Goal: Communication & Community: Share content

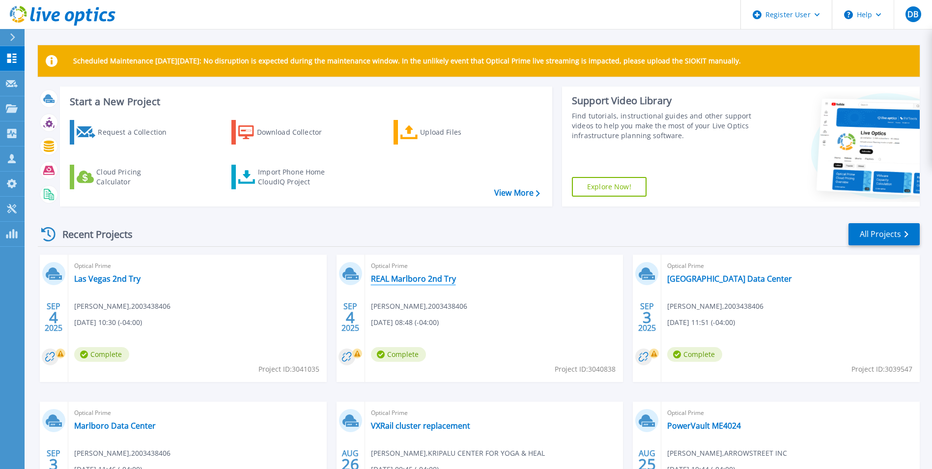
click at [448, 279] on link "REAL Marlboro 2nd Try" at bounding box center [413, 279] width 85 height 10
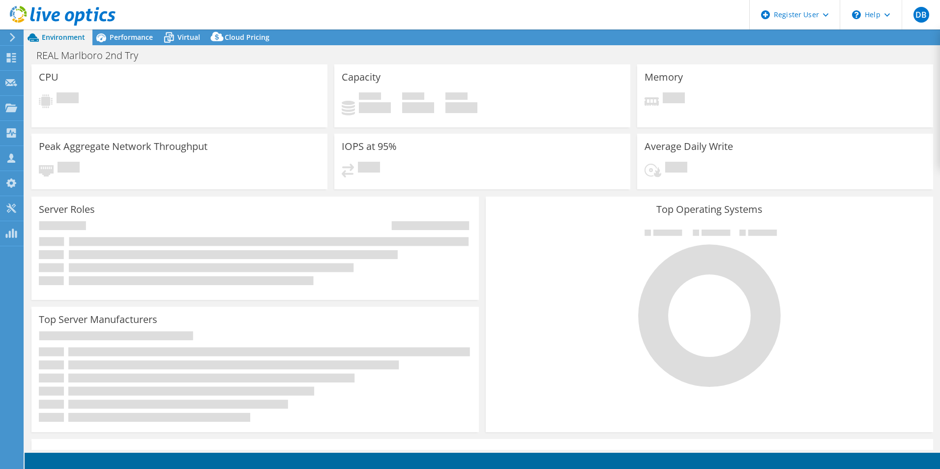
select select "USD"
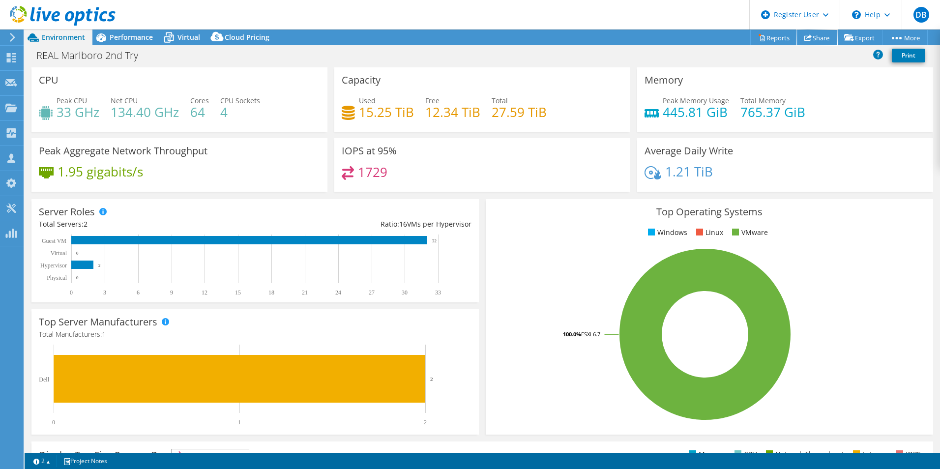
click at [810, 33] on link "Share" at bounding box center [817, 37] width 40 height 15
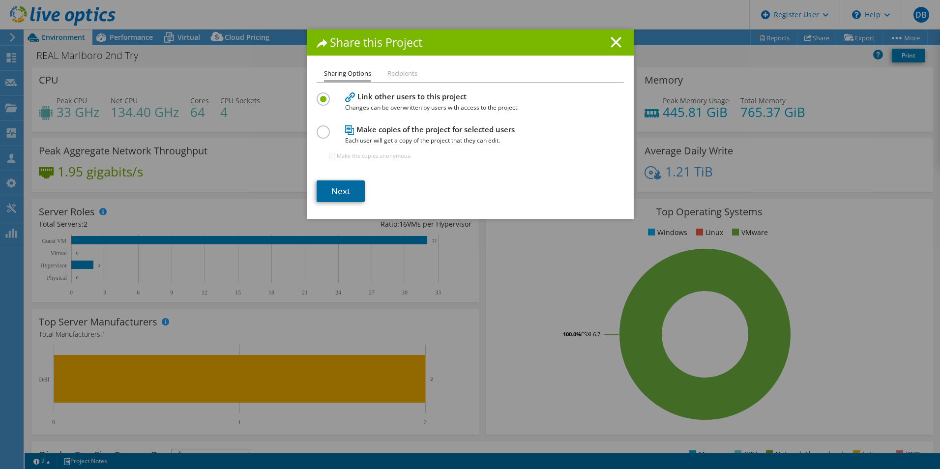
click at [344, 198] on link "Next" at bounding box center [341, 191] width 48 height 22
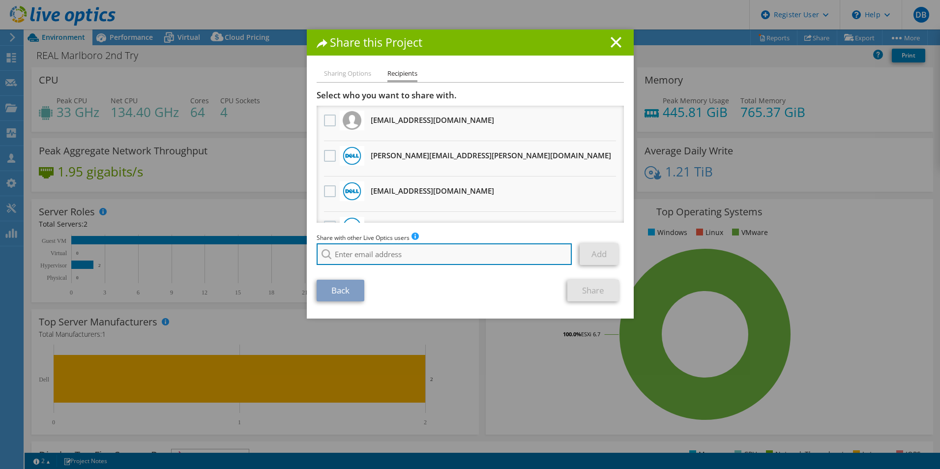
click at [469, 255] on input "search" at bounding box center [445, 254] width 256 height 22
click at [373, 257] on input "alyson" at bounding box center [445, 254] width 256 height 22
paste input "hanlon@redesign-group.com"
click at [454, 258] on input "ahanlon@redesign-group.com" at bounding box center [445, 254] width 256 height 22
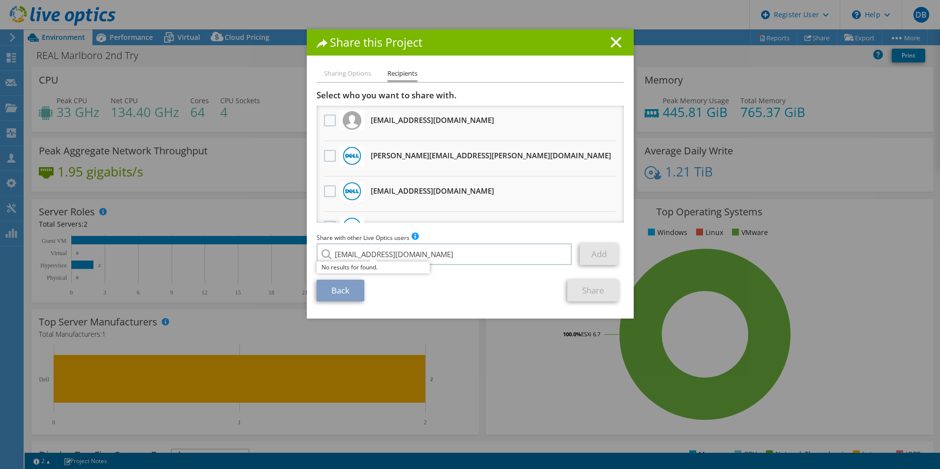
click at [454, 281] on div "Back Share" at bounding box center [470, 291] width 307 height 22
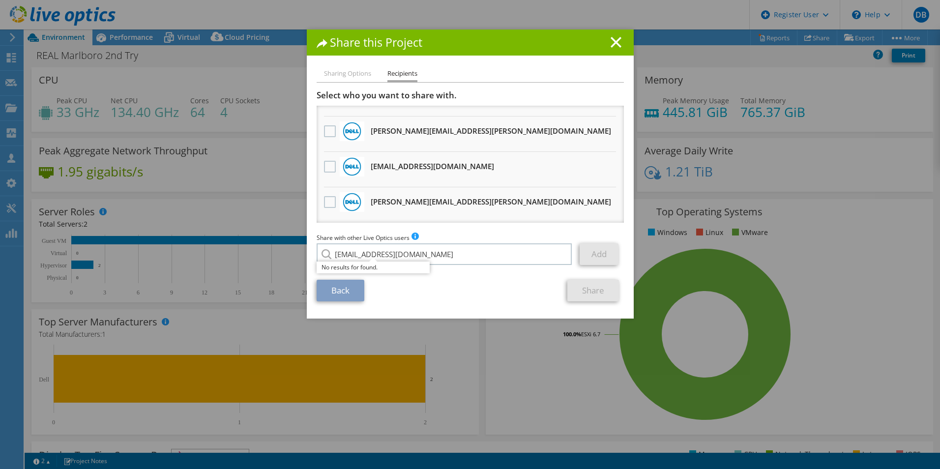
click at [477, 271] on section "Select who you want to share with. All project copies will be anonymous. dmicha…" at bounding box center [470, 195] width 307 height 211
click at [364, 270] on div "No results for found." at bounding box center [373, 267] width 113 height 12
click at [475, 251] on input "ahanlon@redesign-group.com" at bounding box center [445, 254] width 256 height 22
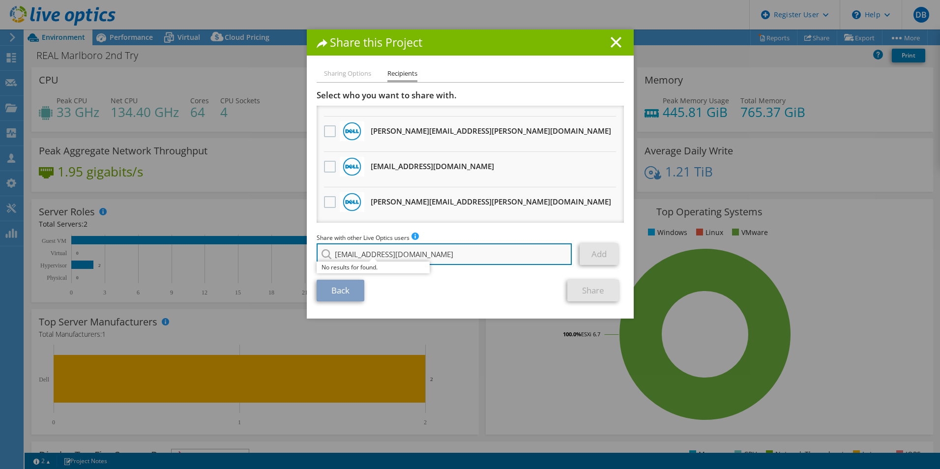
click at [475, 251] on input "ahanlon@redesign-group.com" at bounding box center [445, 254] width 256 height 22
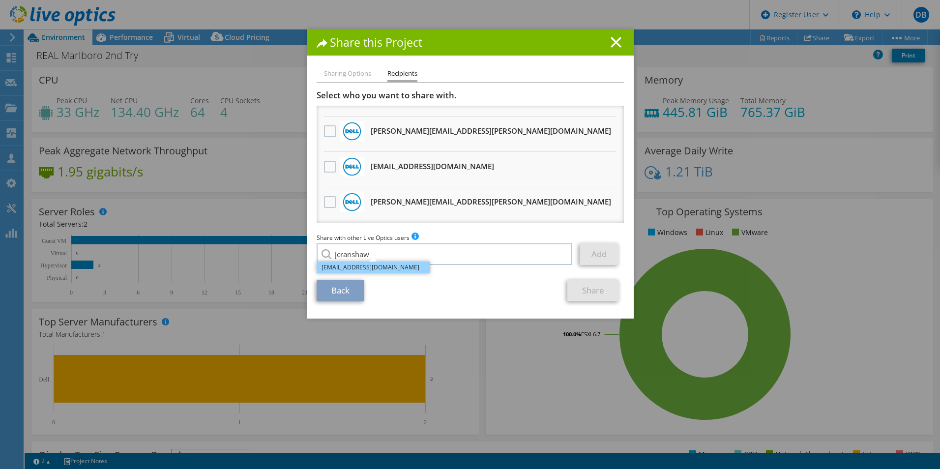
click at [390, 272] on li "jcranshaw@redesign-group.com" at bounding box center [373, 267] width 113 height 12
type input "jcranshaw@redesign-group.com"
click at [473, 293] on div "Back Share" at bounding box center [470, 291] width 307 height 22
click at [589, 256] on link "Add" at bounding box center [598, 254] width 39 height 22
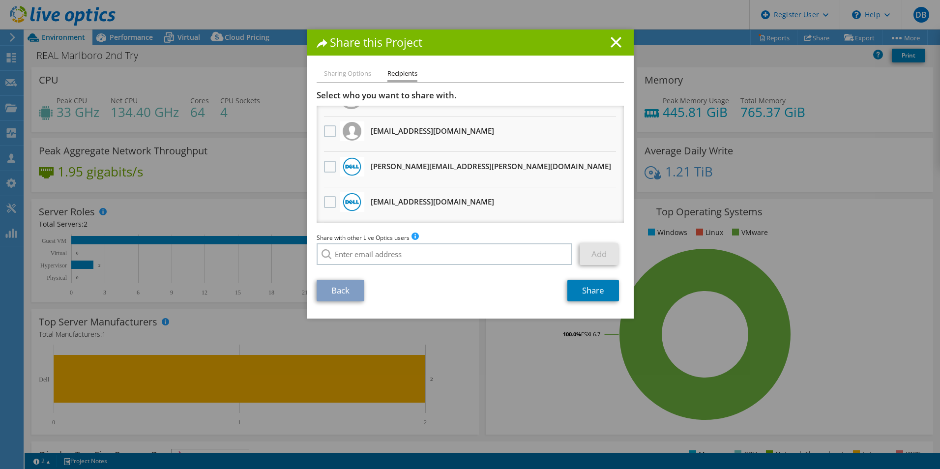
scroll to position [60, 0]
click at [611, 45] on icon at bounding box center [615, 42] width 11 height 11
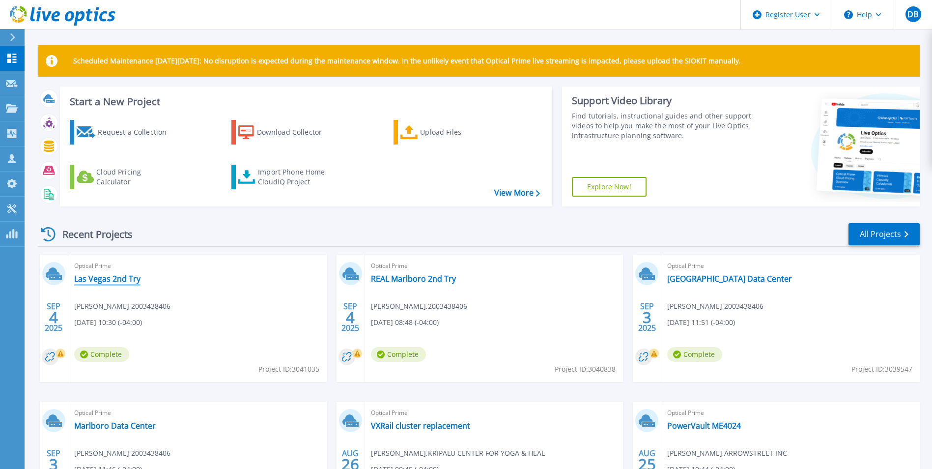
click at [124, 280] on link "Las Vegas 2nd Try" at bounding box center [107, 279] width 66 height 10
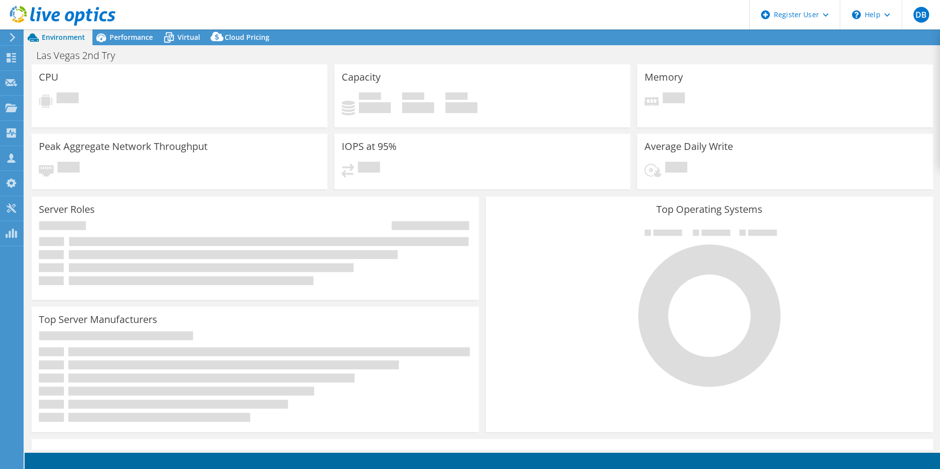
select select "USD"
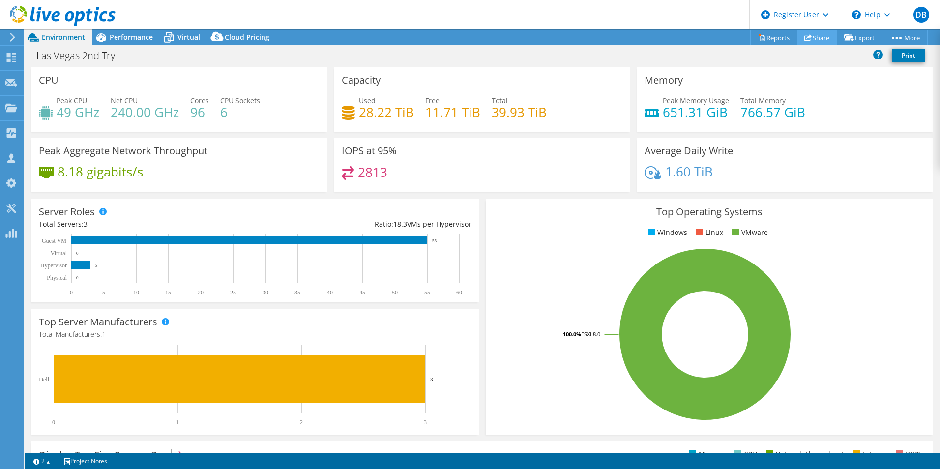
click at [818, 40] on link "Share" at bounding box center [817, 37] width 40 height 15
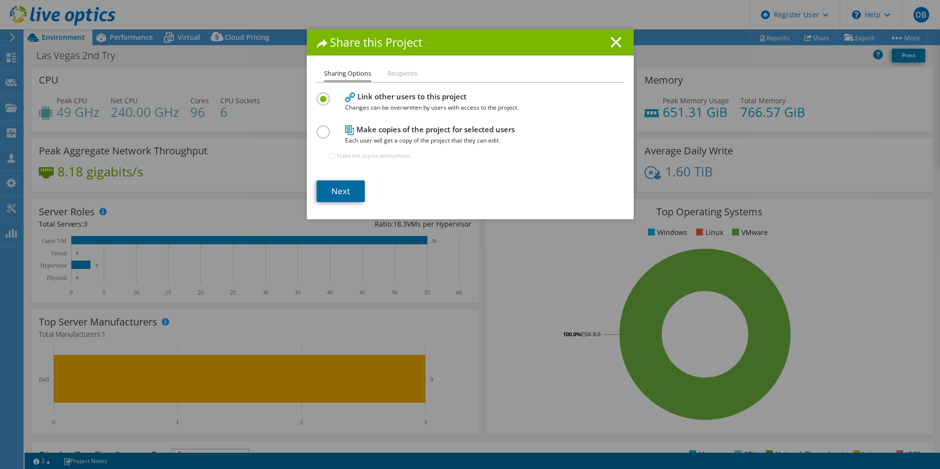
click at [346, 188] on link "Next" at bounding box center [341, 191] width 48 height 22
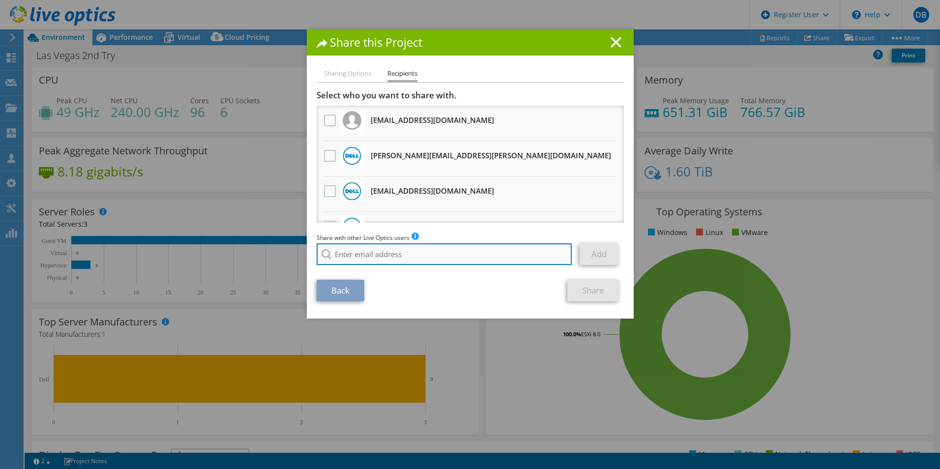
click at [439, 248] on input "search" at bounding box center [445, 254] width 256 height 22
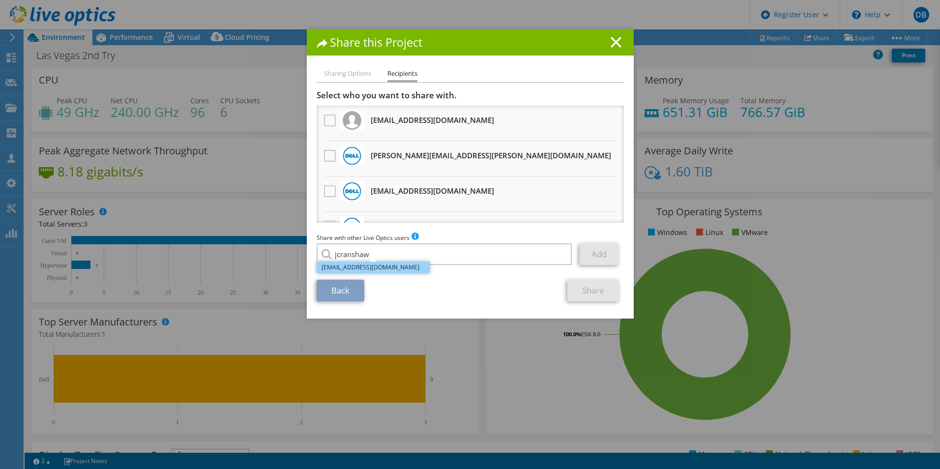
click at [375, 262] on li "jcranshaw@redesign-group.com" at bounding box center [373, 267] width 113 height 12
type input "jcranshaw@redesign-group.com"
click at [601, 261] on link "Add" at bounding box center [598, 254] width 39 height 22
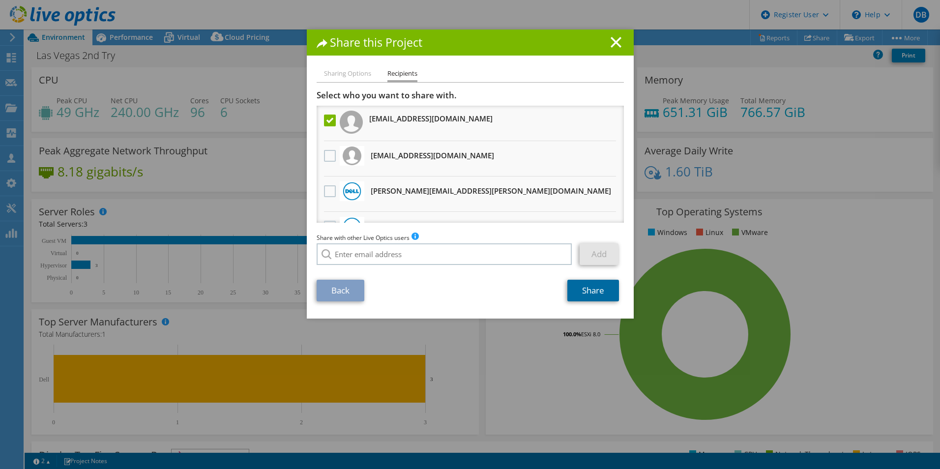
click at [588, 285] on link "Share" at bounding box center [593, 291] width 52 height 22
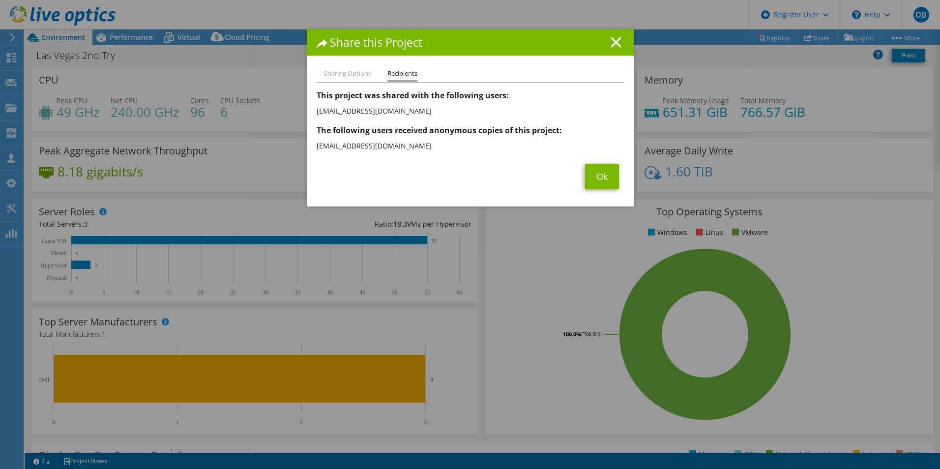
click at [615, 44] on icon at bounding box center [615, 42] width 11 height 11
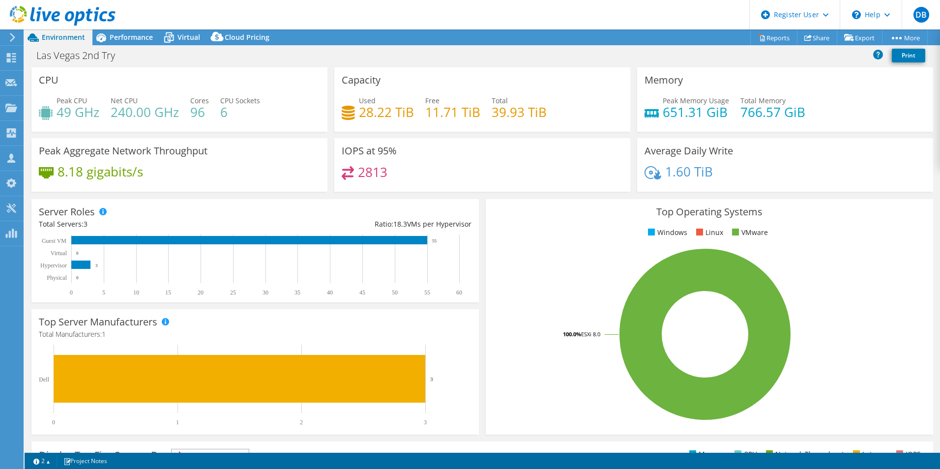
click at [476, 240] on div "Server Roles Physical Servers represent bare metal servers that were targets of…" at bounding box center [255, 251] width 454 height 110
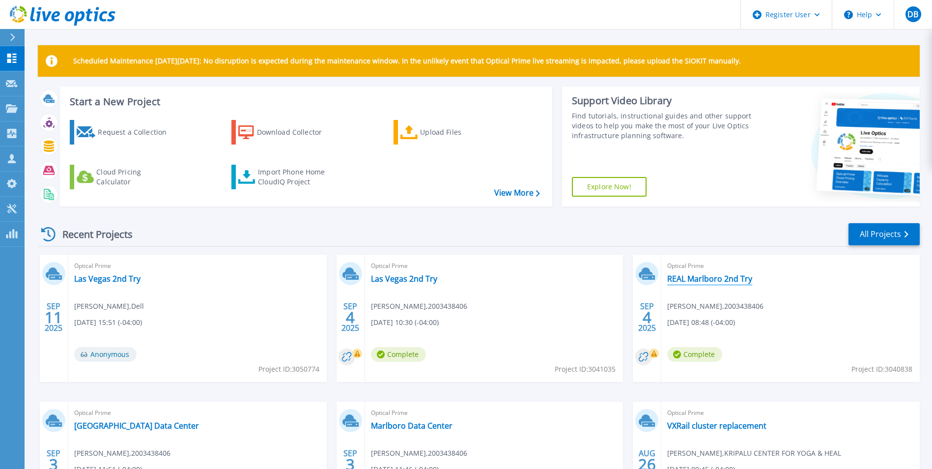
click at [692, 279] on link "REAL Marlboro 2nd Try" at bounding box center [709, 279] width 85 height 10
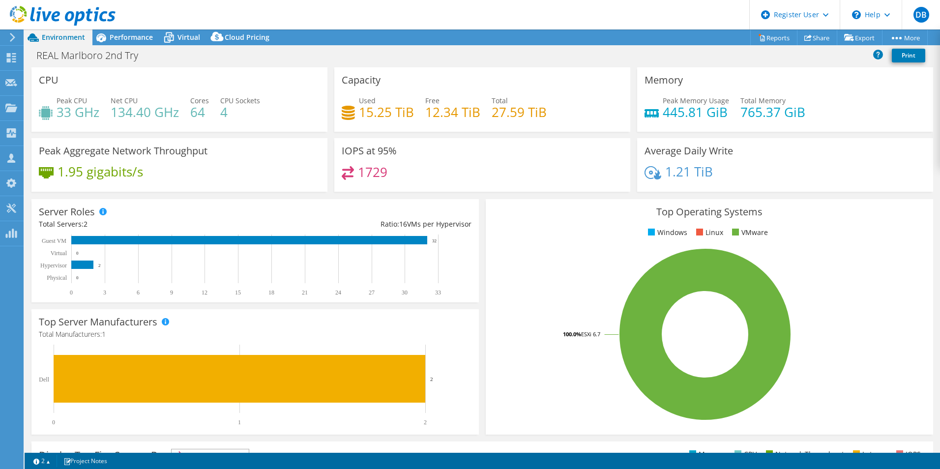
drag, startPoint x: 146, startPoint y: 17, endPoint x: 751, endPoint y: 22, distance: 604.5
click at [148, 18] on header "DB Dell User [PERSON_NAME] [PERSON_NAME][EMAIL_ADDRESS][PERSON_NAME][DOMAIN_NAM…" at bounding box center [470, 14] width 940 height 29
